Goal: Task Accomplishment & Management: Manage account settings

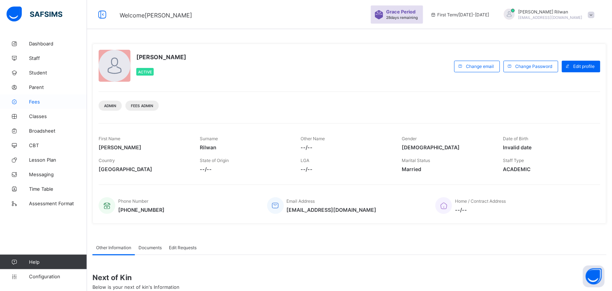
click at [38, 97] on link "Fees" at bounding box center [43, 101] width 87 height 15
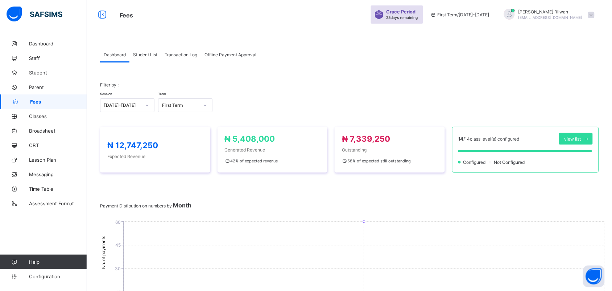
click at [141, 61] on div "Student List" at bounding box center [146, 54] width 32 height 15
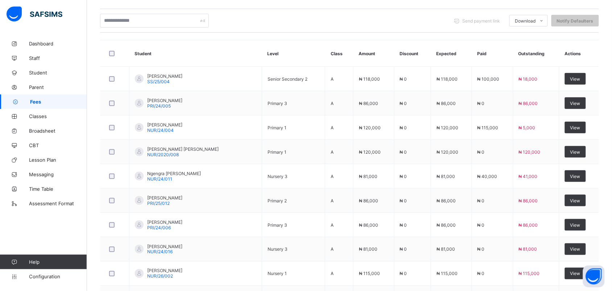
scroll to position [68, 0]
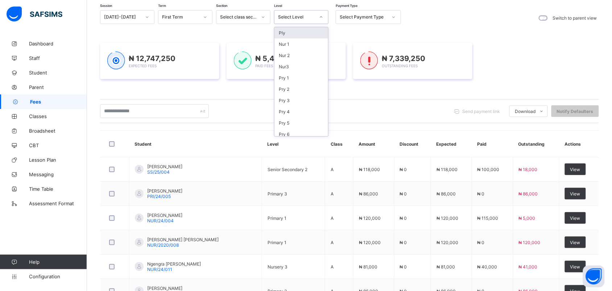
click at [323, 18] on div at bounding box center [321, 17] width 12 height 12
click at [311, 69] on div "Nur3" at bounding box center [302, 66] width 54 height 11
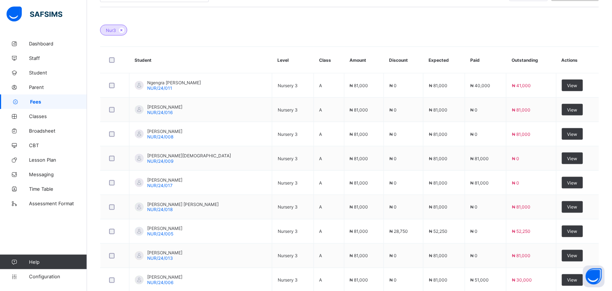
scroll to position [270, 0]
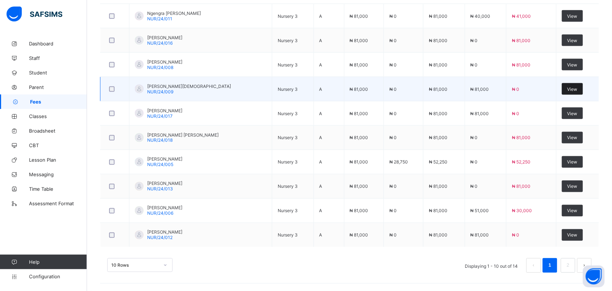
click at [573, 87] on span "View" at bounding box center [573, 88] width 10 height 5
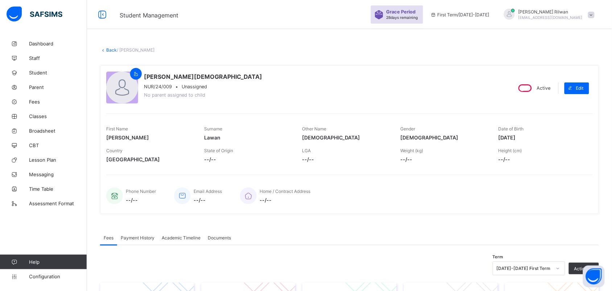
click at [111, 48] on link "Back" at bounding box center [111, 49] width 11 height 5
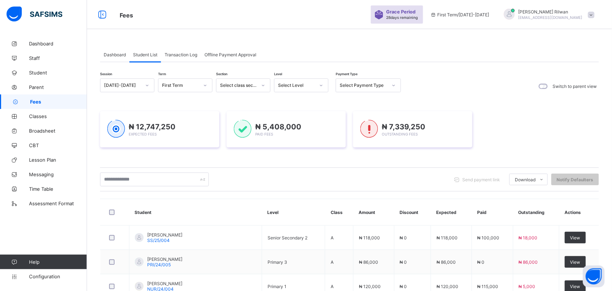
click at [321, 87] on icon at bounding box center [321, 85] width 4 height 7
click at [298, 179] on div "Pry 4" at bounding box center [302, 179] width 54 height 11
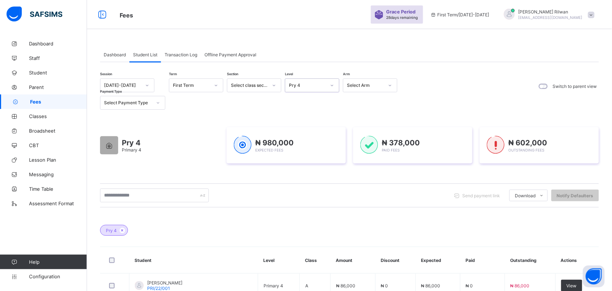
scroll to position [270, 0]
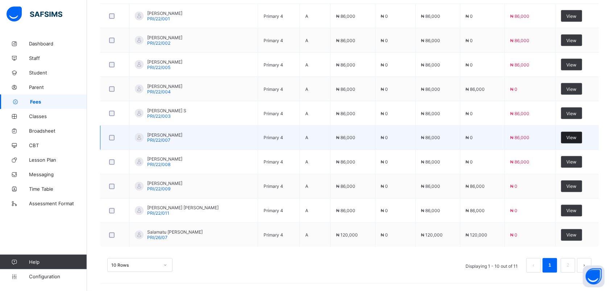
click at [577, 138] on span "View" at bounding box center [572, 137] width 10 height 5
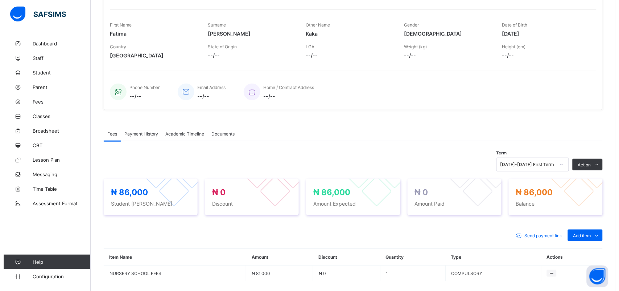
scroll to position [169, 0]
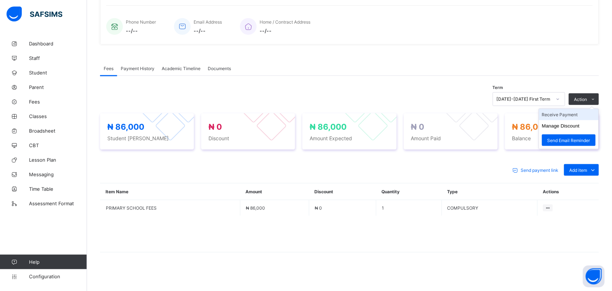
click at [582, 112] on li "Receive Payment" at bounding box center [568, 114] width 59 height 11
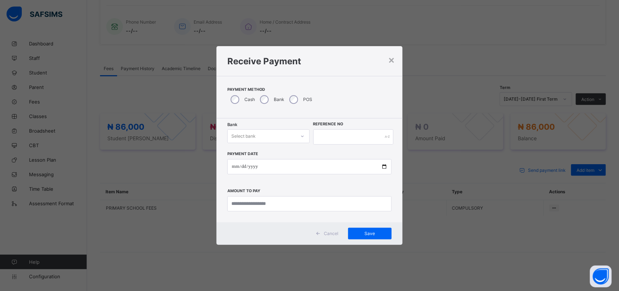
click at [253, 136] on div "Select bank" at bounding box center [243, 136] width 24 height 14
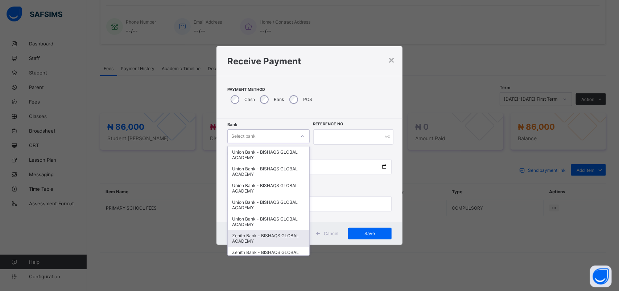
click at [261, 236] on div "Zenith Bank - BISHAQS GLOBAL ACADEMY" at bounding box center [268, 238] width 81 height 17
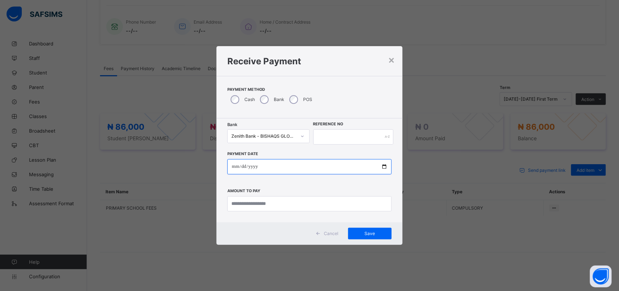
click at [235, 167] on input "date" at bounding box center [309, 166] width 164 height 15
click at [235, 168] on input "date" at bounding box center [309, 166] width 164 height 15
click at [245, 167] on input "date" at bounding box center [309, 166] width 164 height 15
click at [234, 169] on input "date" at bounding box center [309, 166] width 164 height 15
click at [233, 167] on input "date" at bounding box center [309, 166] width 164 height 15
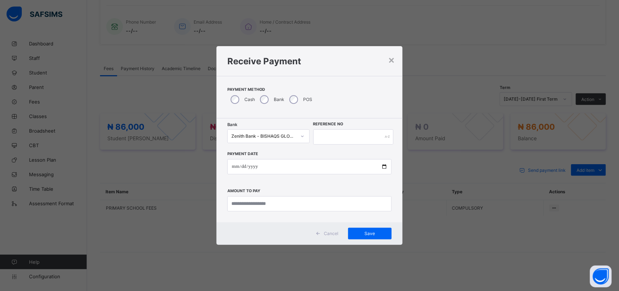
click at [425, 236] on div "× Receive Payment Payment Method Cash Bank POS Bank Zenith Bank - BISHAQS GLOBA…" at bounding box center [309, 145] width 619 height 291
click at [256, 167] on input "date" at bounding box center [309, 166] width 164 height 15
click at [235, 167] on input "date" at bounding box center [309, 166] width 164 height 15
click at [234, 168] on input "date" at bounding box center [309, 166] width 164 height 15
click at [234, 167] on input "date" at bounding box center [309, 166] width 164 height 15
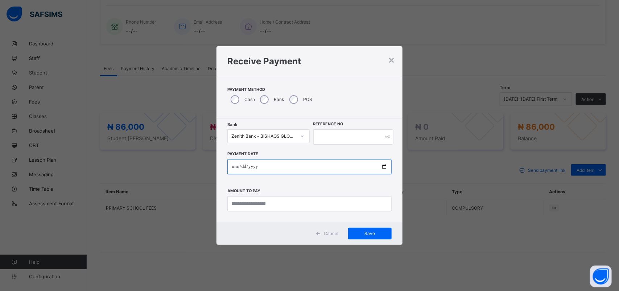
click at [234, 167] on input "date" at bounding box center [309, 166] width 164 height 15
click at [243, 169] on input "date" at bounding box center [309, 166] width 164 height 15
